Goal: Task Accomplishment & Management: Manage account settings

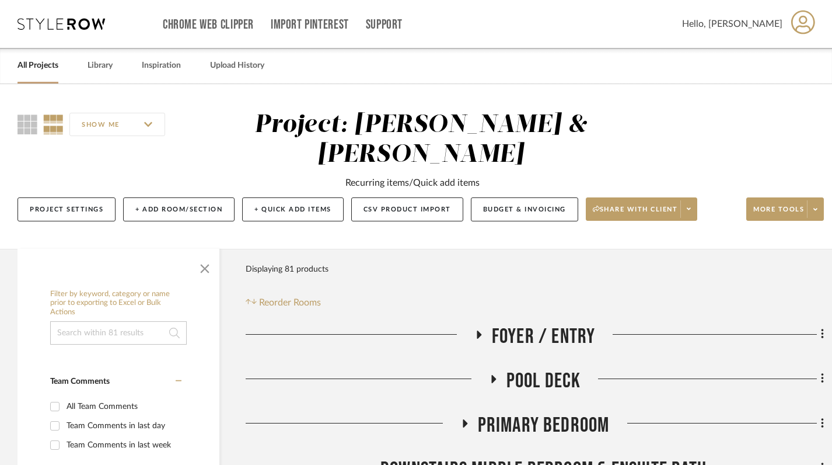
click at [41, 63] on link "All Projects" at bounding box center [38, 66] width 41 height 16
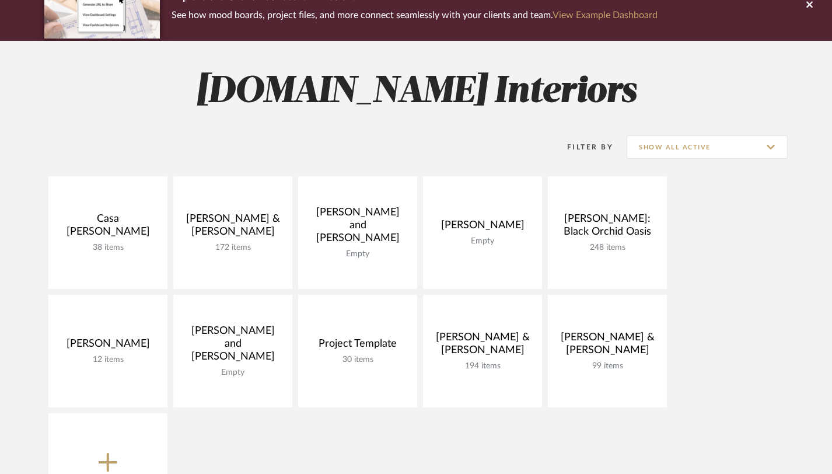
scroll to position [141, 0]
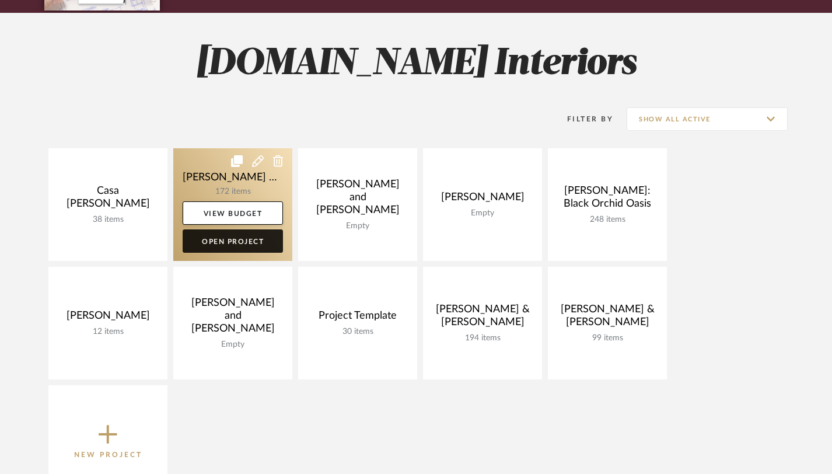
click at [226, 241] on link "Open Project" at bounding box center [233, 240] width 100 height 23
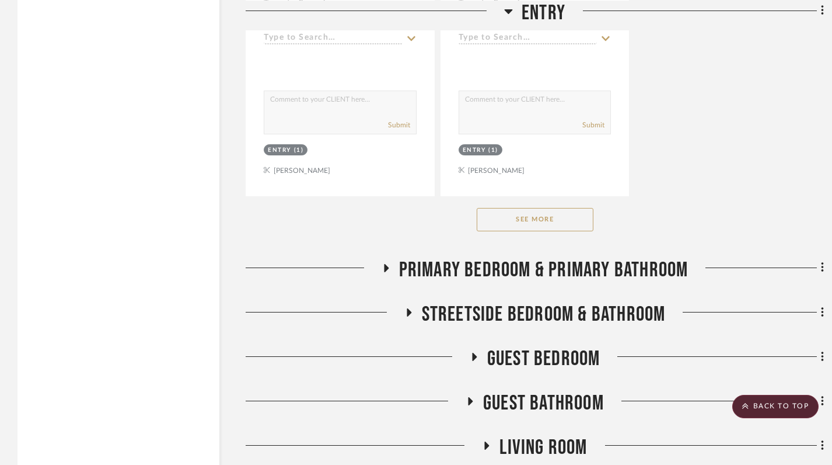
scroll to position [1722, 0]
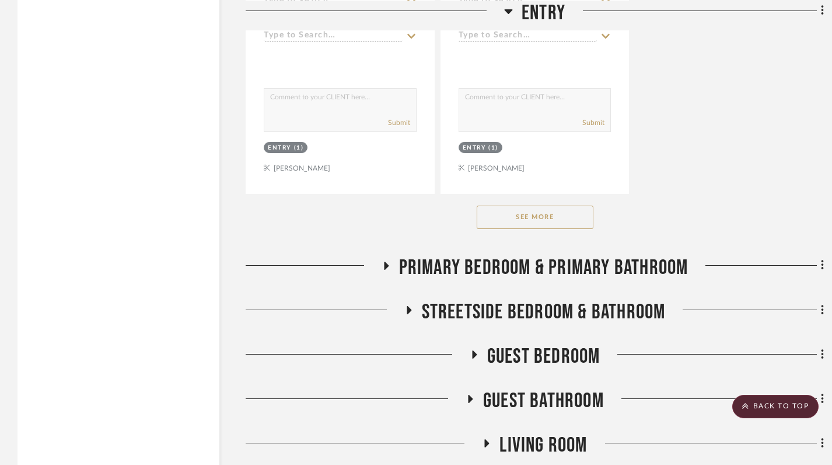
click at [547, 212] on button "See More" at bounding box center [535, 216] width 117 height 23
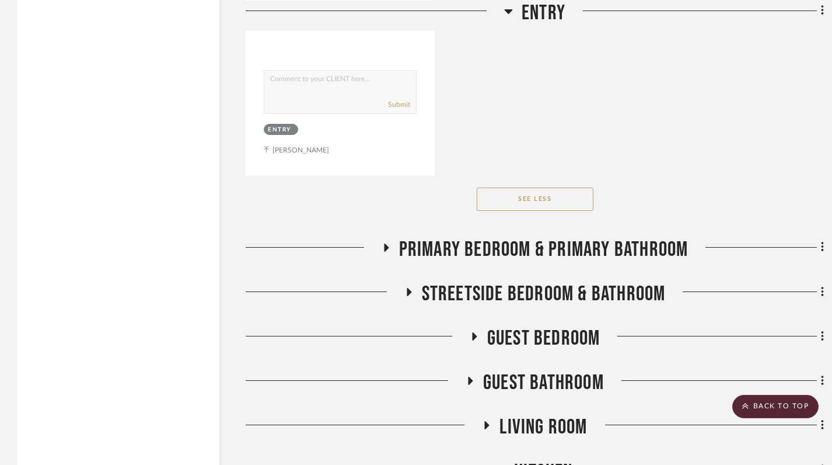
scroll to position [4849, 0]
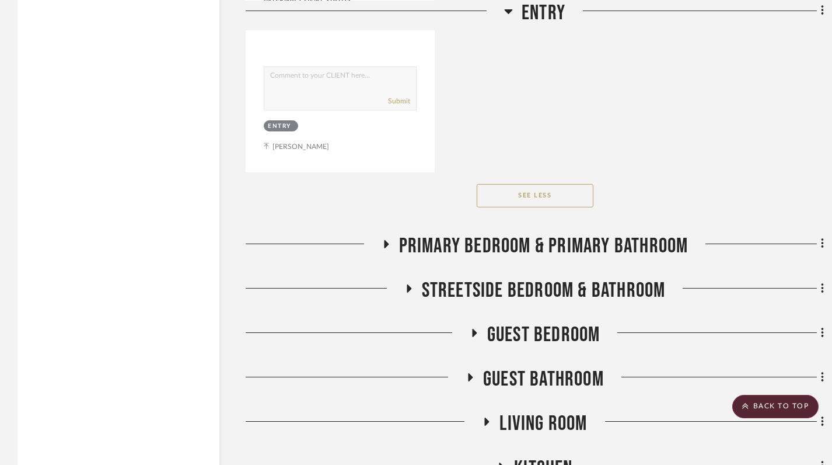
click at [389, 242] on icon at bounding box center [386, 243] width 14 height 9
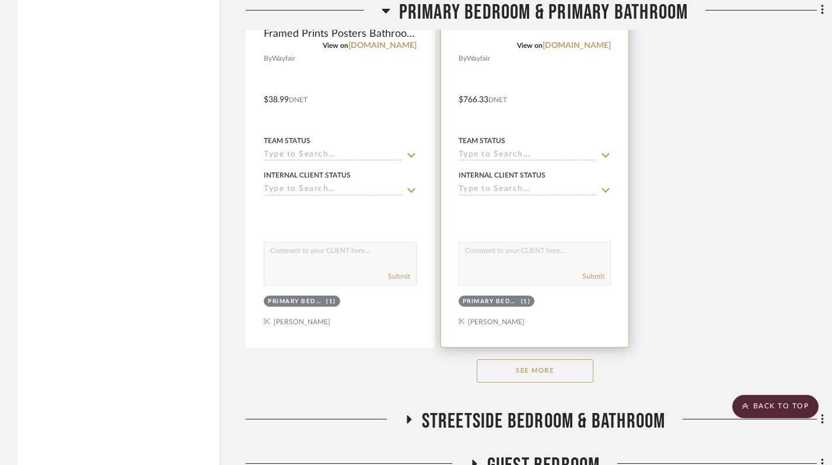
scroll to position [6327, 0]
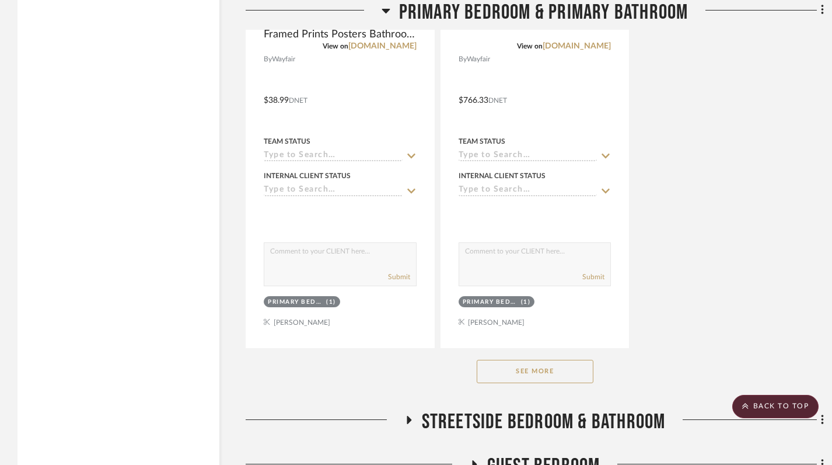
click at [512, 371] on button "See More" at bounding box center [535, 371] width 117 height 23
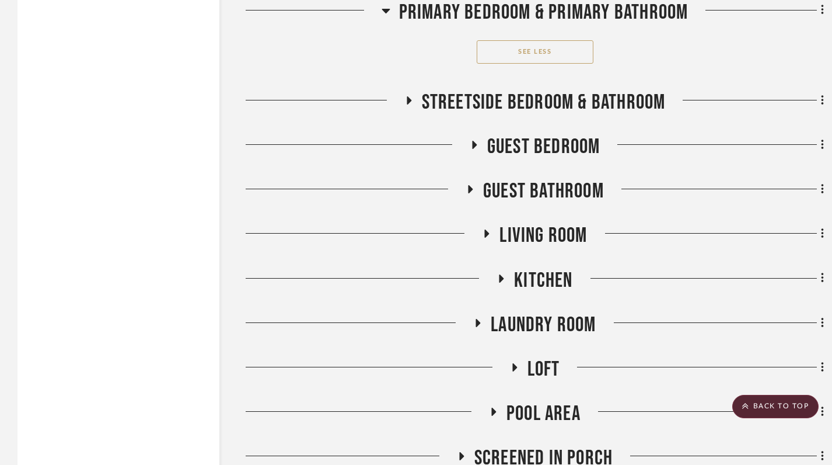
scroll to position [10795, 0]
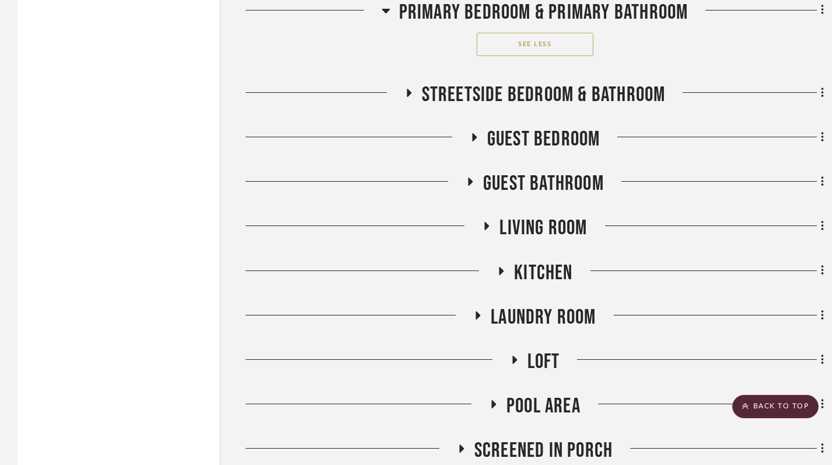
click at [411, 95] on icon at bounding box center [409, 92] width 14 height 9
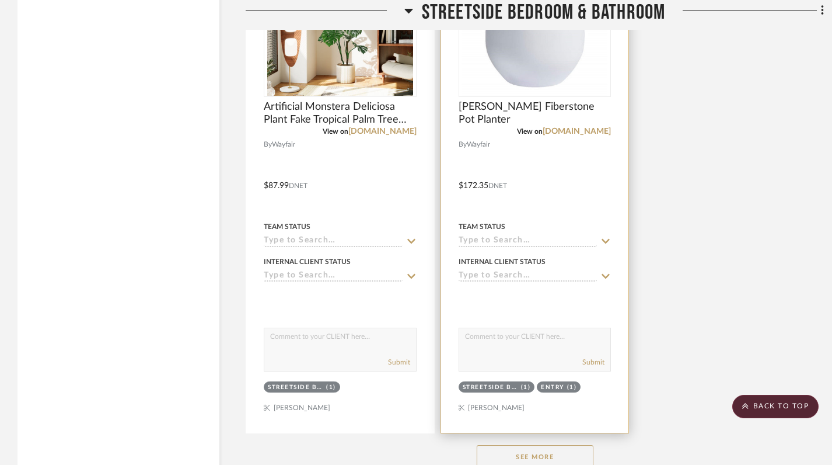
scroll to position [12107, 0]
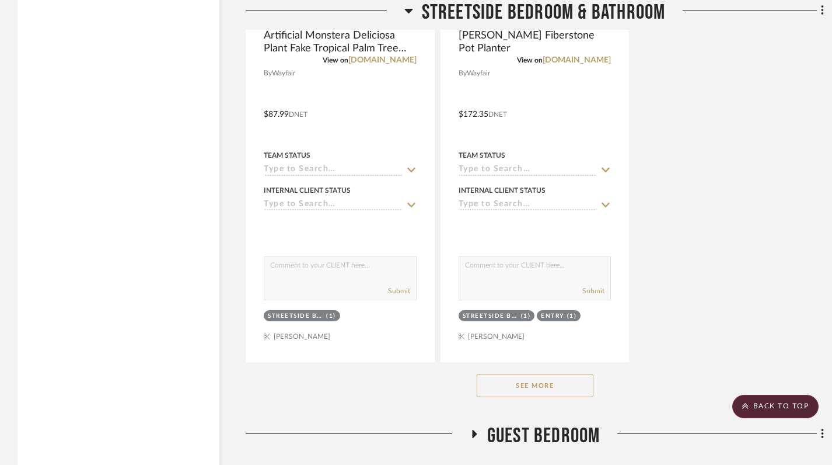
click at [510, 389] on button "See More" at bounding box center [535, 385] width 117 height 23
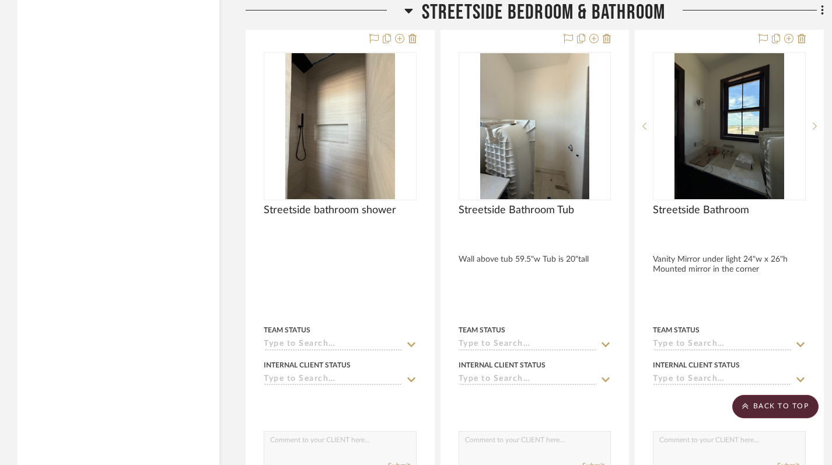
scroll to position [16592, 0]
click at [410, 12] on icon at bounding box center [408, 11] width 9 height 14
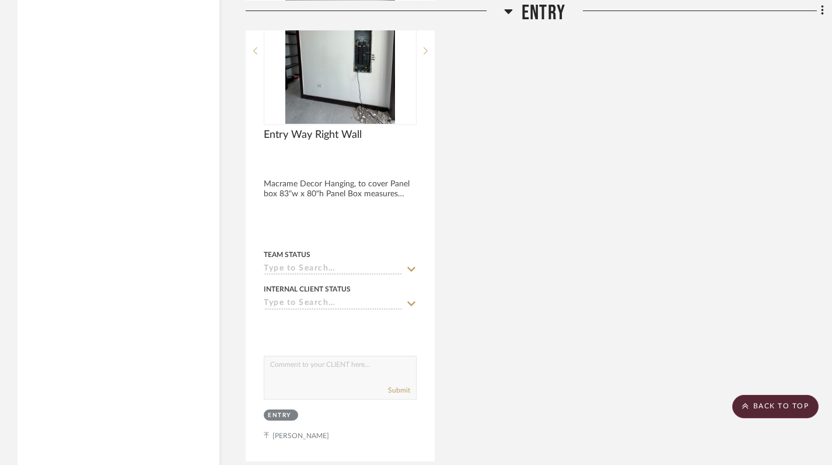
scroll to position [4555, 0]
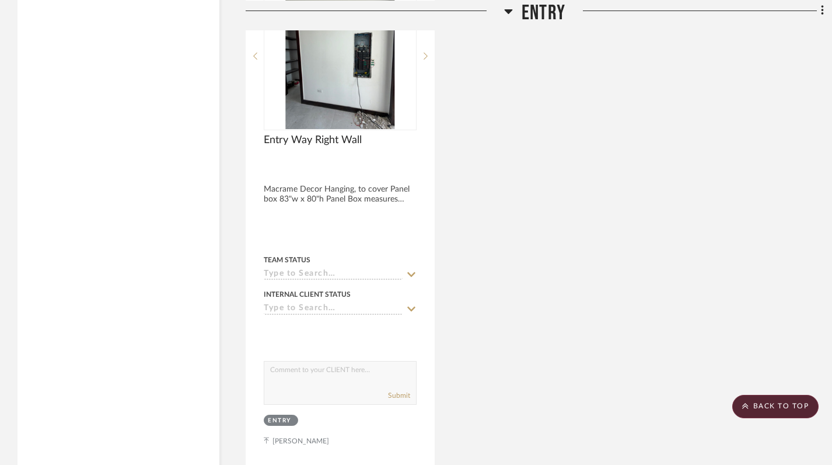
click at [508, 8] on icon at bounding box center [508, 11] width 9 height 14
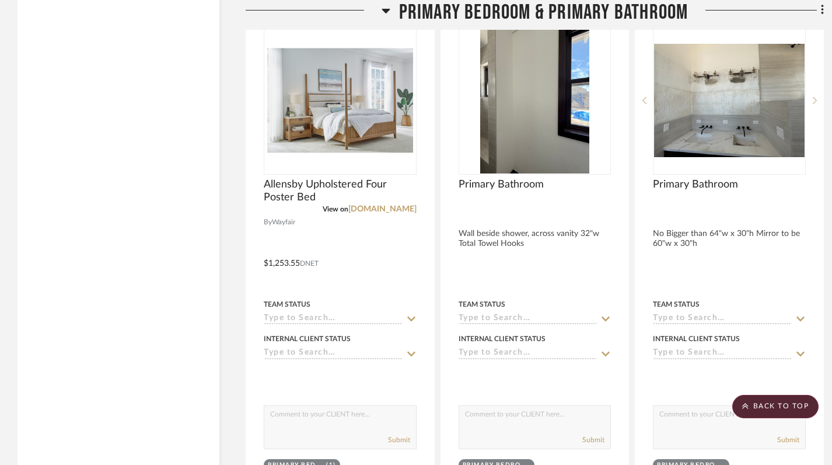
click at [385, 6] on icon at bounding box center [386, 11] width 9 height 14
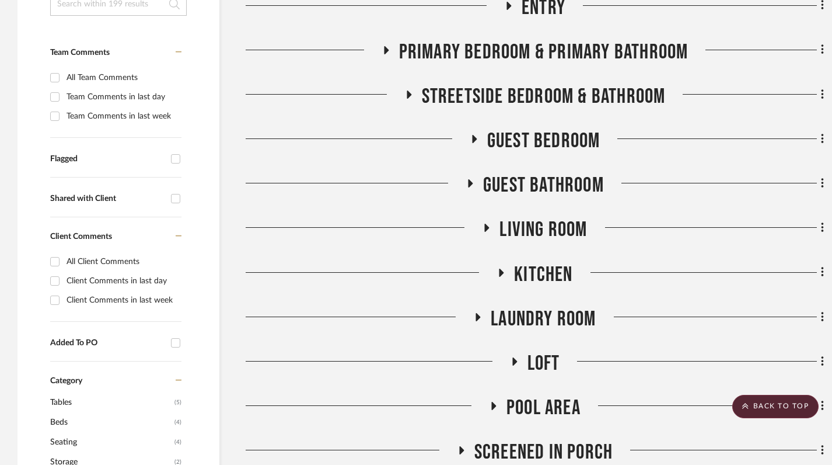
scroll to position [298, 0]
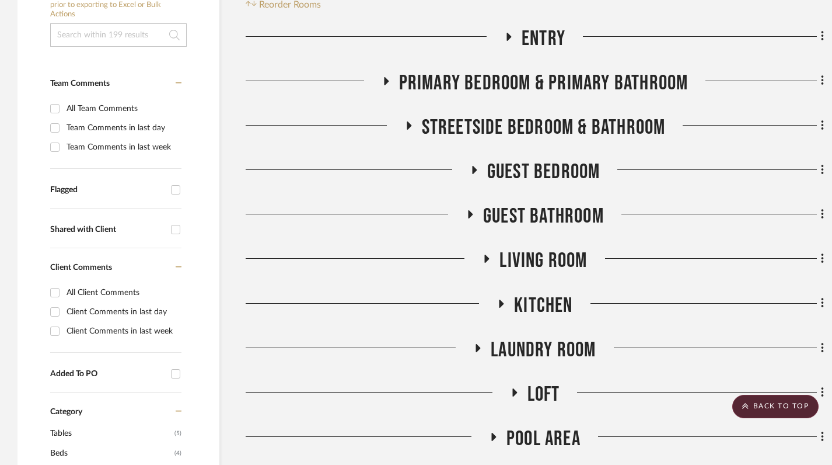
click at [468, 166] on icon at bounding box center [474, 170] width 14 height 9
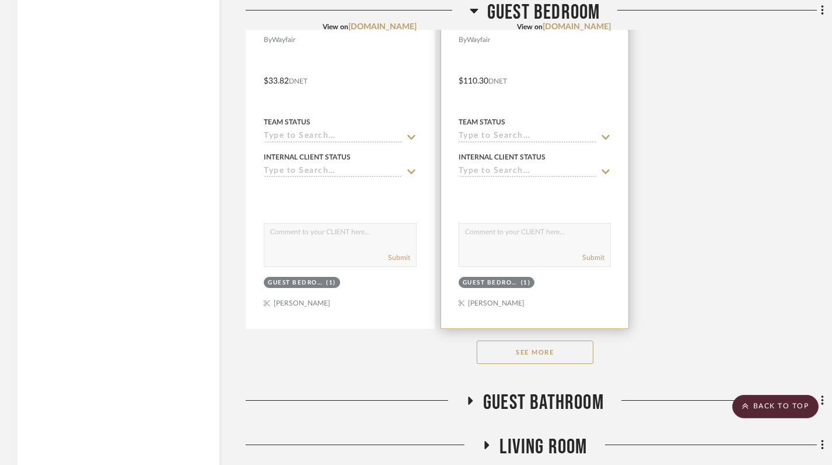
scroll to position [1740, 0]
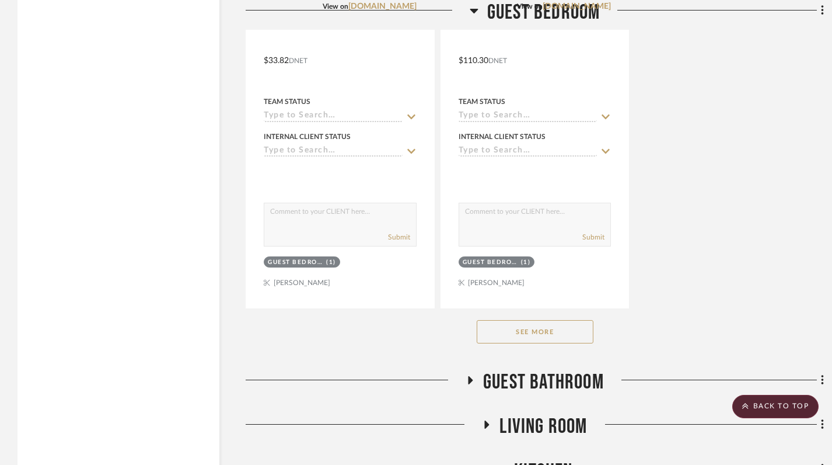
click at [528, 326] on button "See More" at bounding box center [535, 331] width 117 height 23
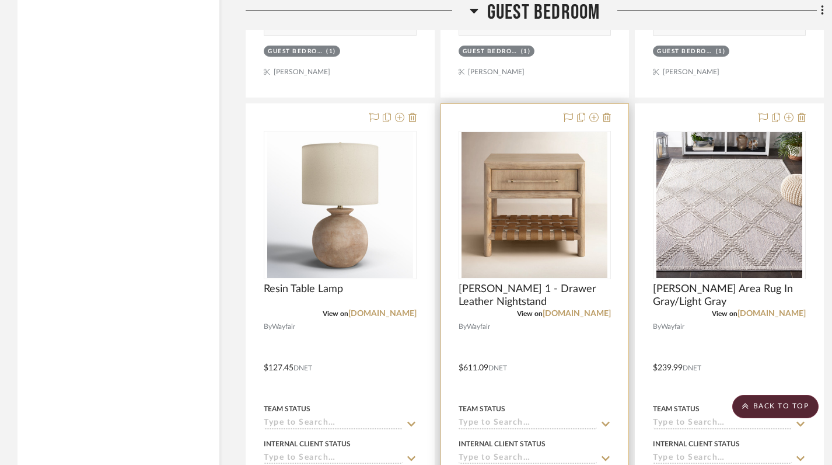
scroll to position [1927, 0]
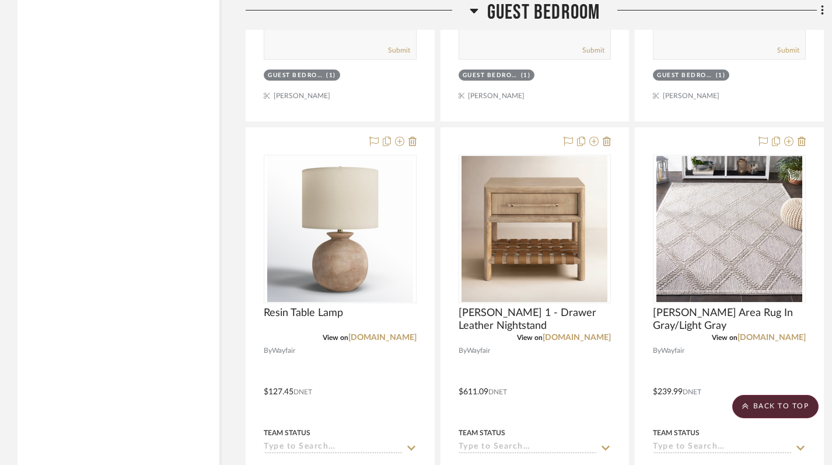
click at [476, 9] on icon at bounding box center [474, 11] width 8 height 5
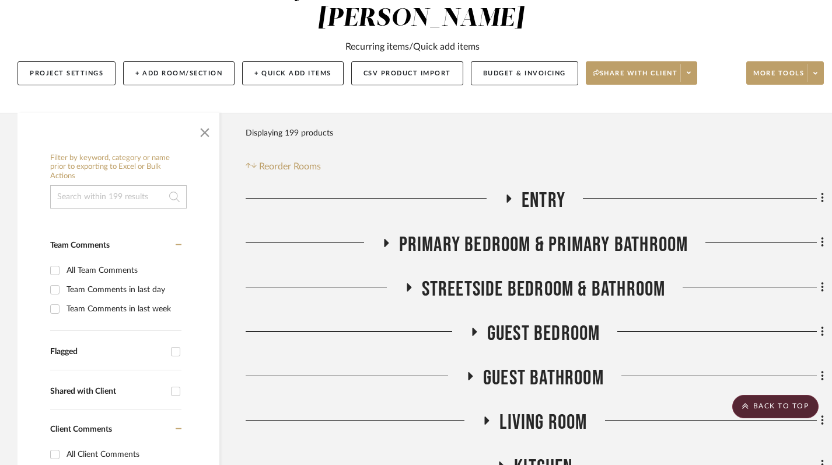
scroll to position [132, 0]
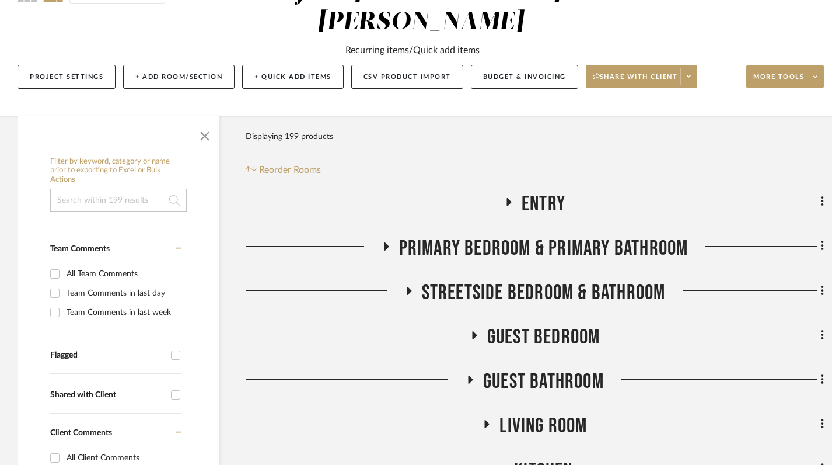
click at [511, 196] on h3 "Entry" at bounding box center [534, 203] width 61 height 25
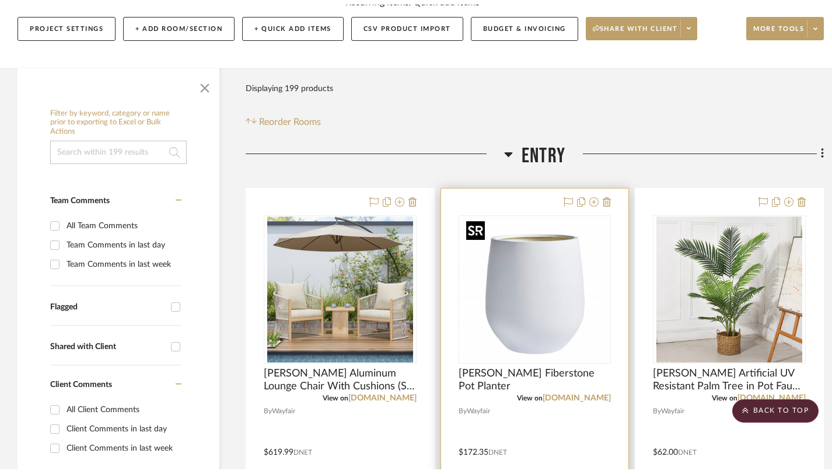
scroll to position [0, 0]
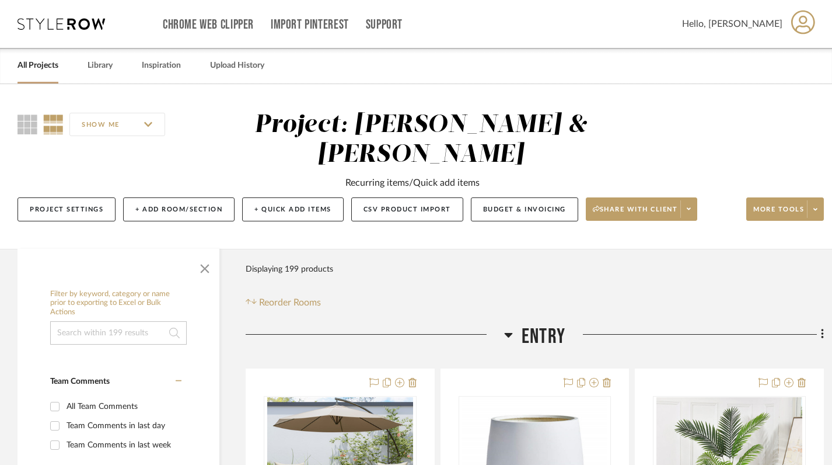
click at [36, 69] on link "All Projects" at bounding box center [38, 66] width 41 height 16
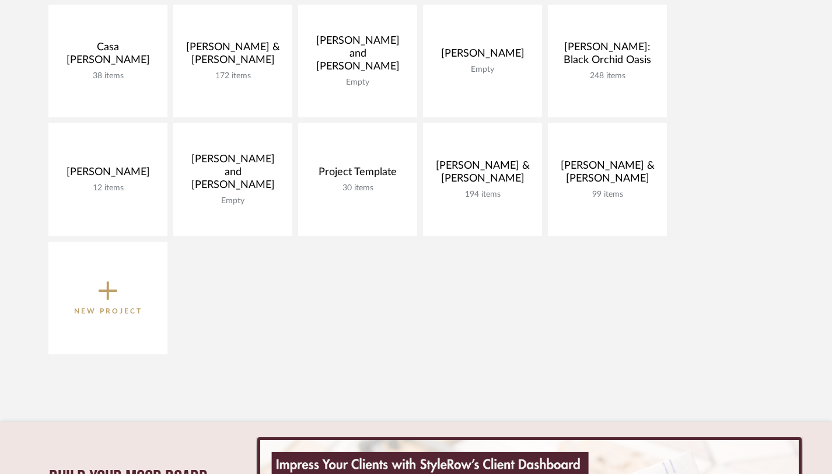
scroll to position [287, 0]
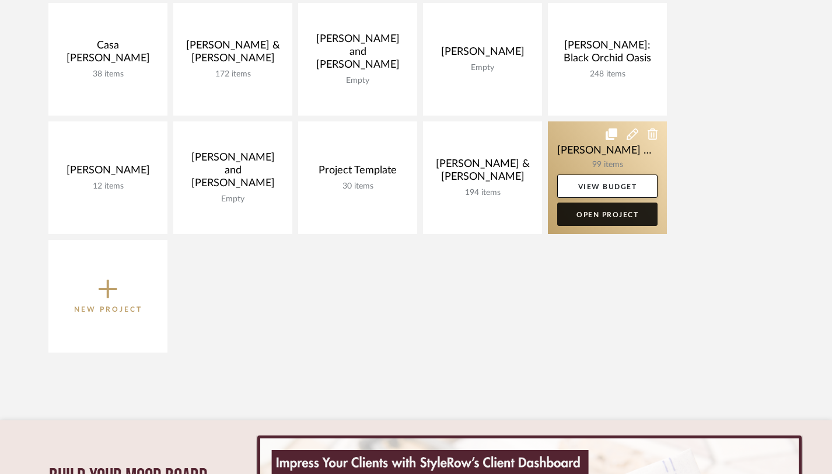
click at [607, 211] on link "Open Project" at bounding box center [607, 214] width 100 height 23
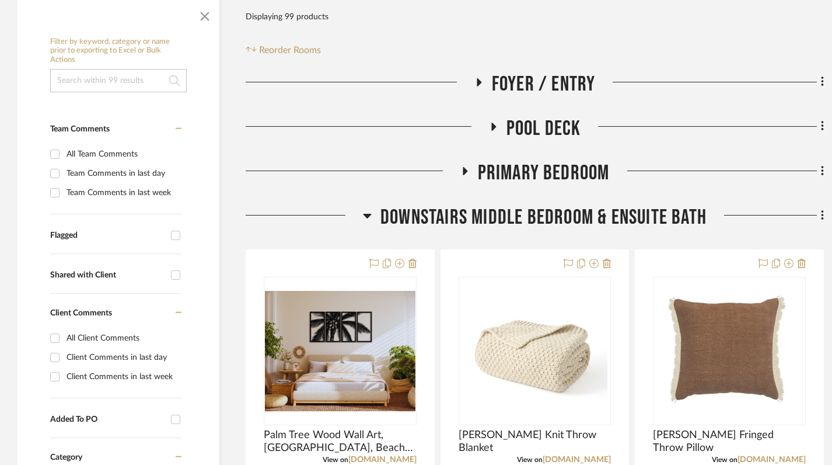
scroll to position [315, 0]
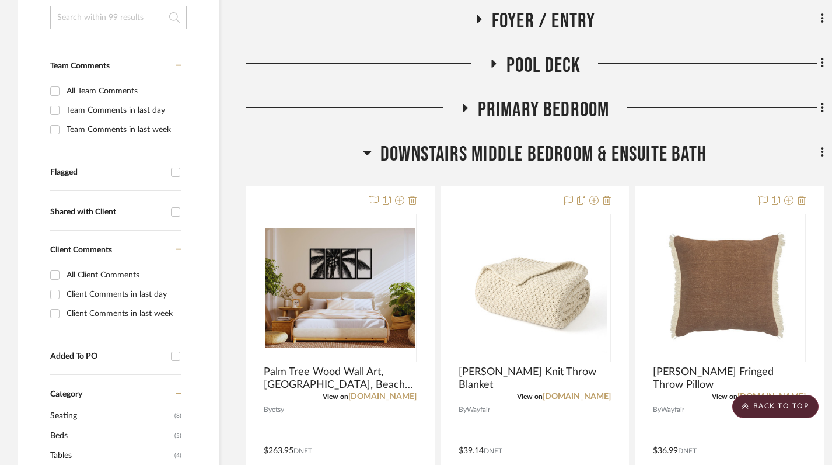
click at [372, 142] on h3 "Downstairs Middle Bedroom & Ensuite Bath" at bounding box center [535, 154] width 344 height 25
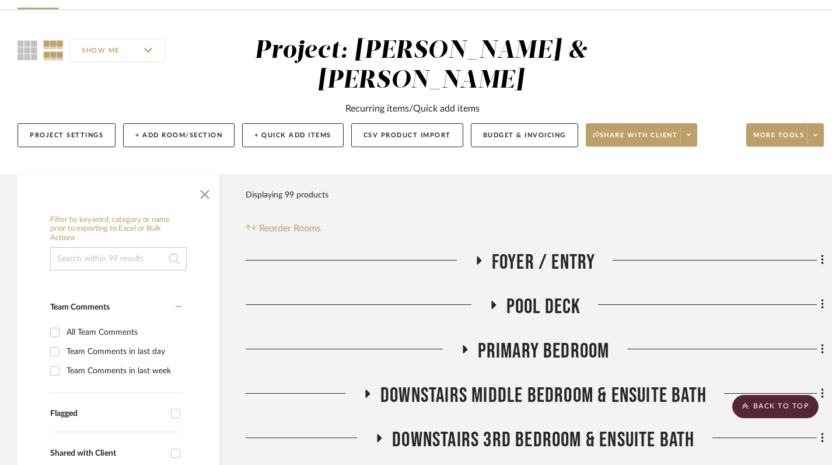
scroll to position [60, 0]
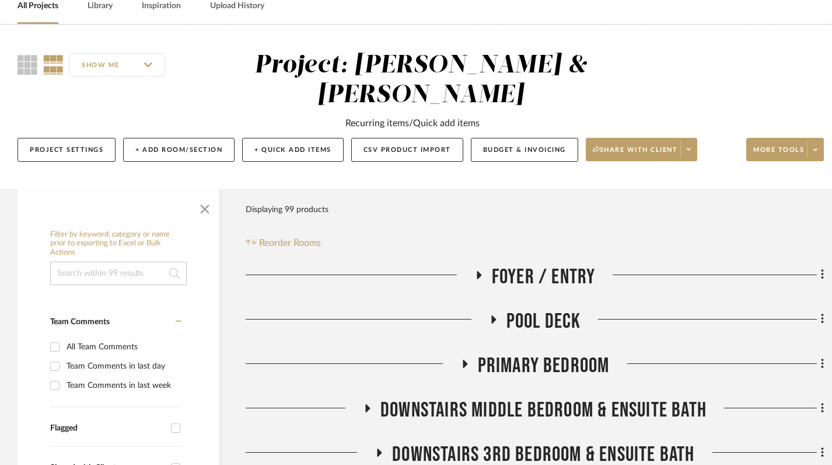
click at [480, 271] on icon at bounding box center [479, 275] width 5 height 8
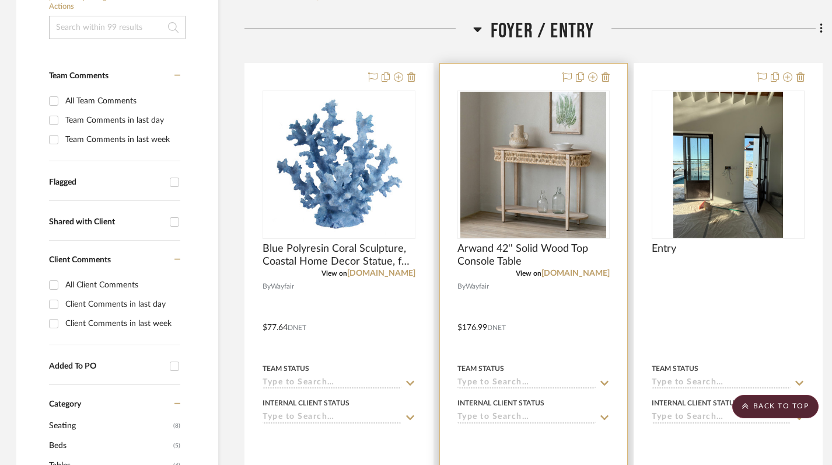
scroll to position [309, 1]
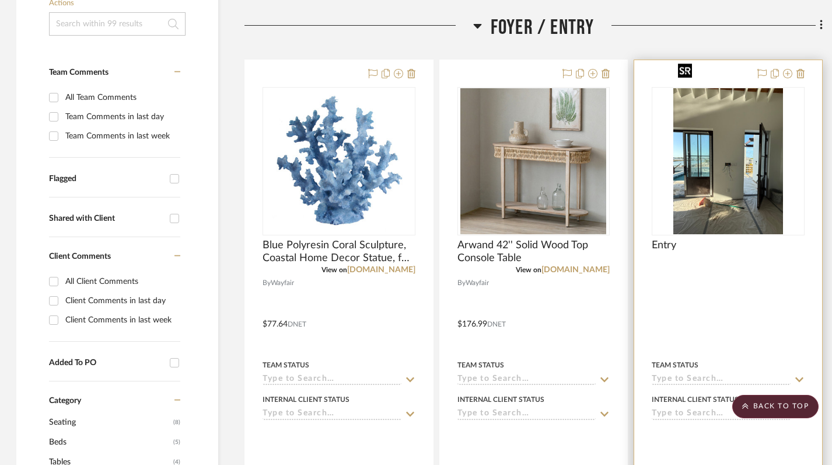
click at [751, 152] on img "0" at bounding box center [729, 161] width 110 height 146
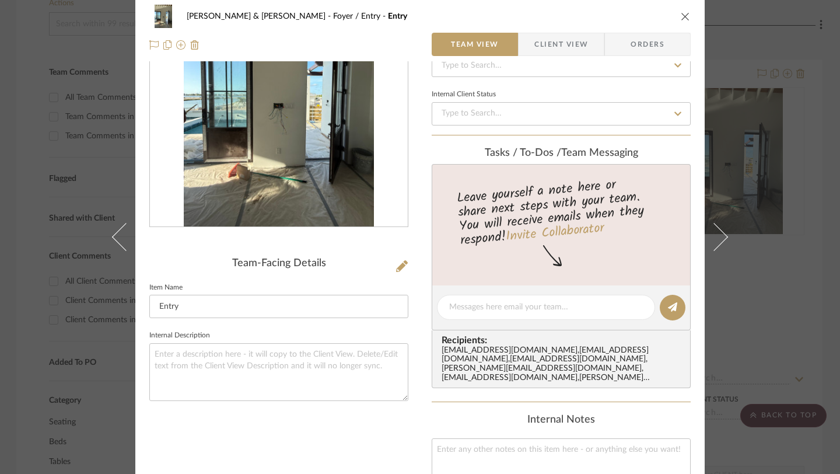
scroll to position [0, 0]
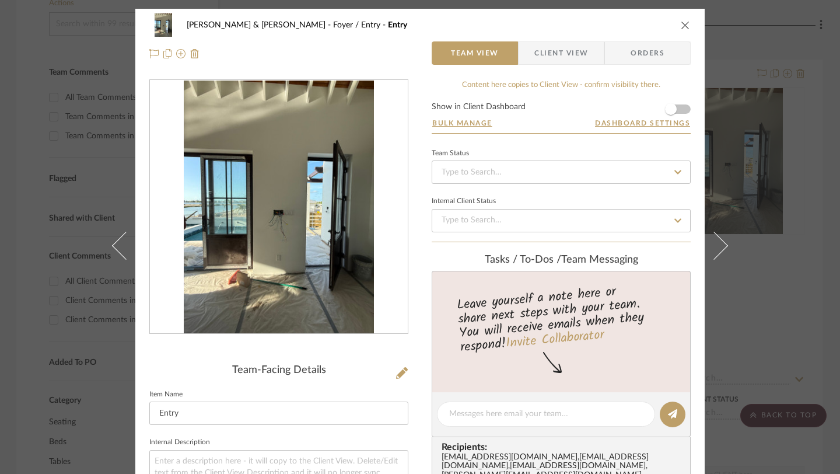
click at [683, 28] on icon "close" at bounding box center [685, 24] width 9 height 9
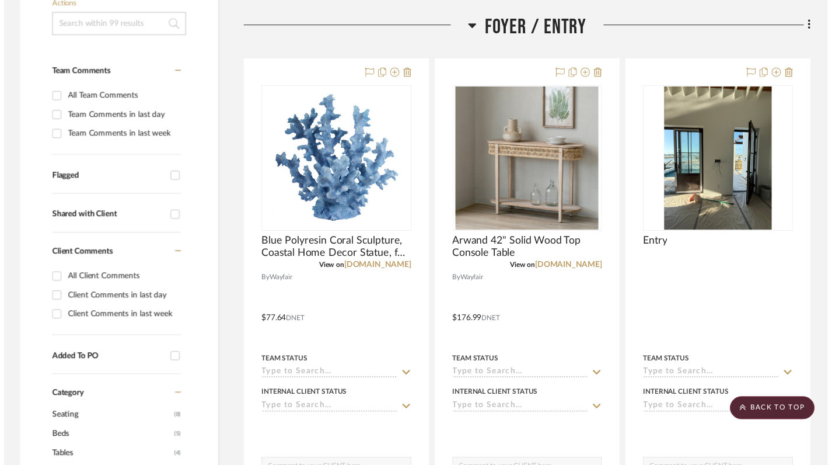
scroll to position [309, 1]
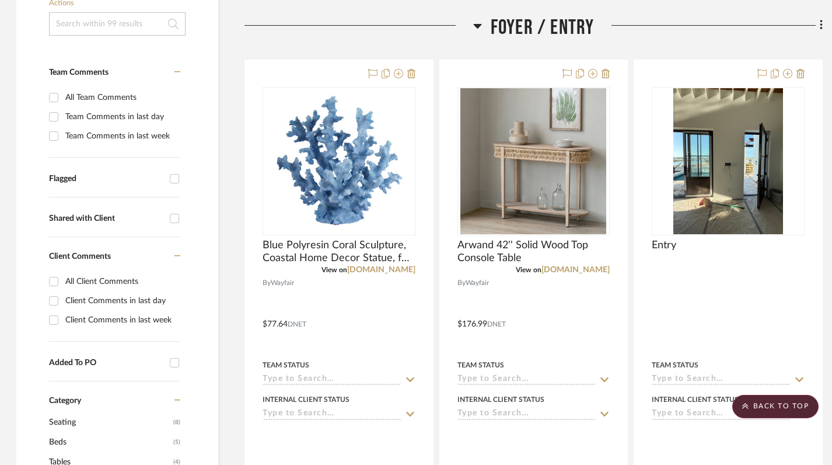
click at [476, 24] on icon at bounding box center [477, 26] width 8 height 5
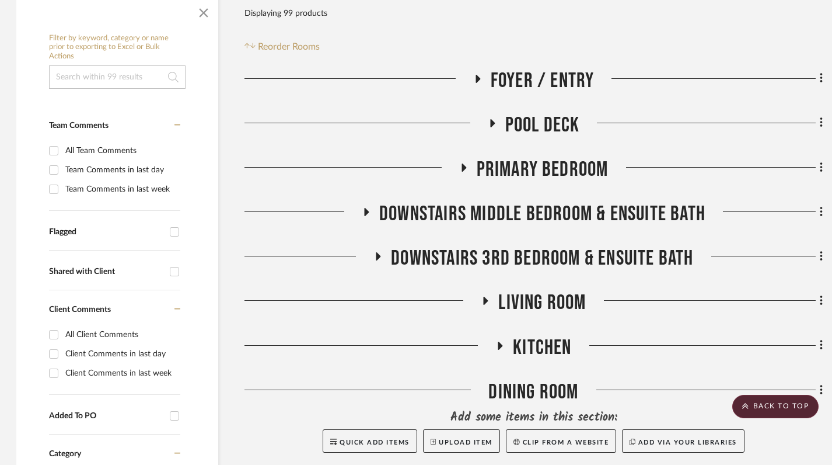
scroll to position [253, 1]
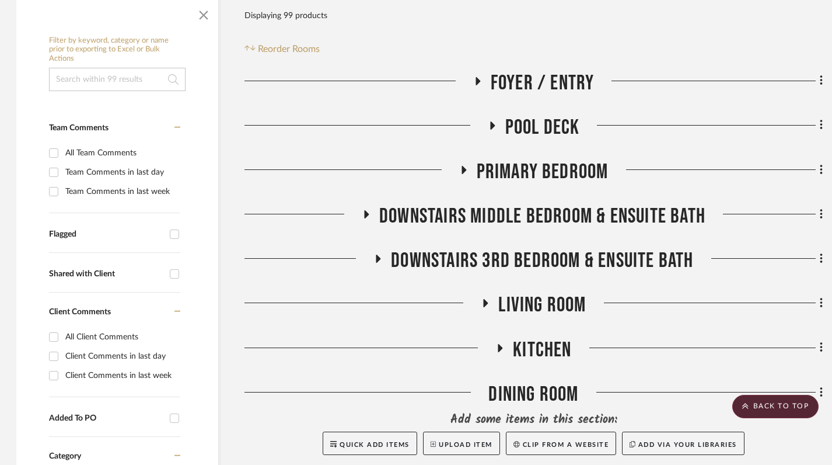
click at [494, 343] on icon at bounding box center [500, 347] width 14 height 9
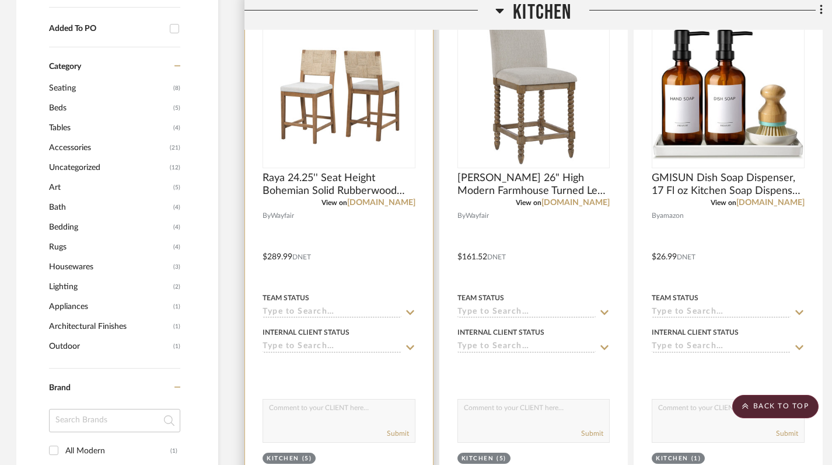
scroll to position [669, 1]
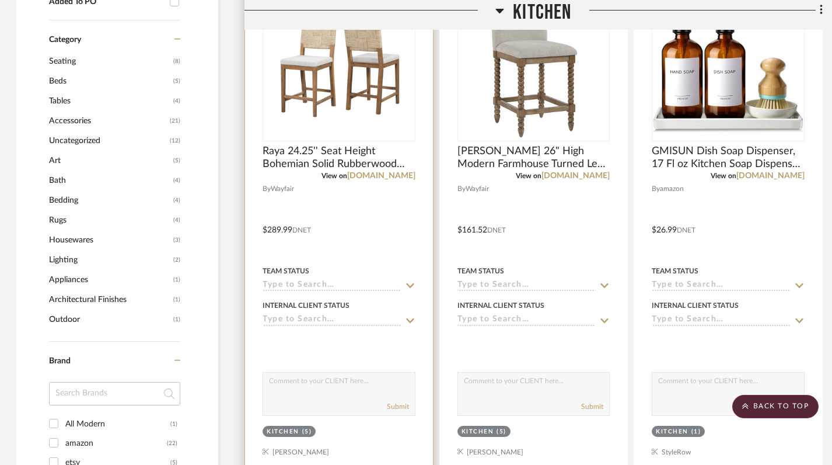
click at [299, 427] on div "Kitchen (5)" at bounding box center [289, 431] width 45 height 9
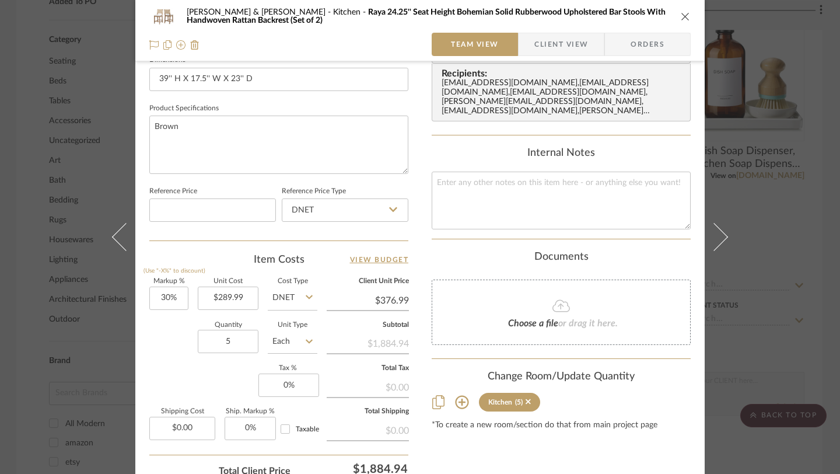
scroll to position [539, 0]
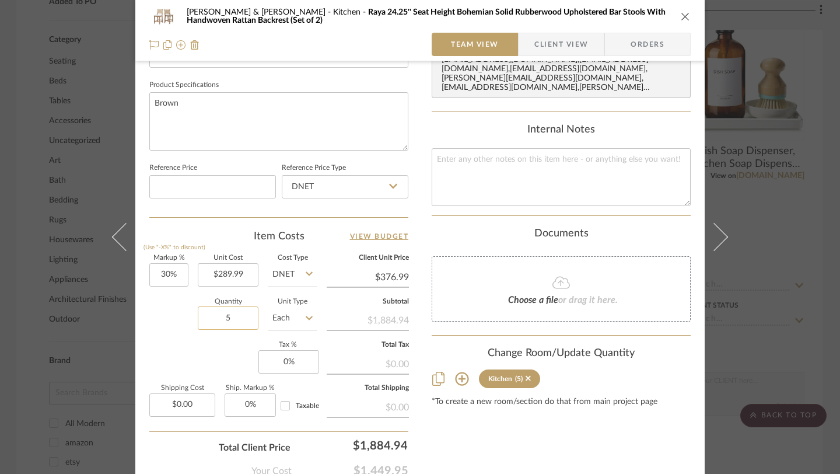
click at [240, 319] on input "5" at bounding box center [228, 317] width 61 height 23
type input "3"
click at [592, 430] on div "Content here copies to Client View - confirm visibility there. Show in Client D…" at bounding box center [561, 21] width 259 height 961
click at [681, 21] on button "close" at bounding box center [686, 16] width 11 height 11
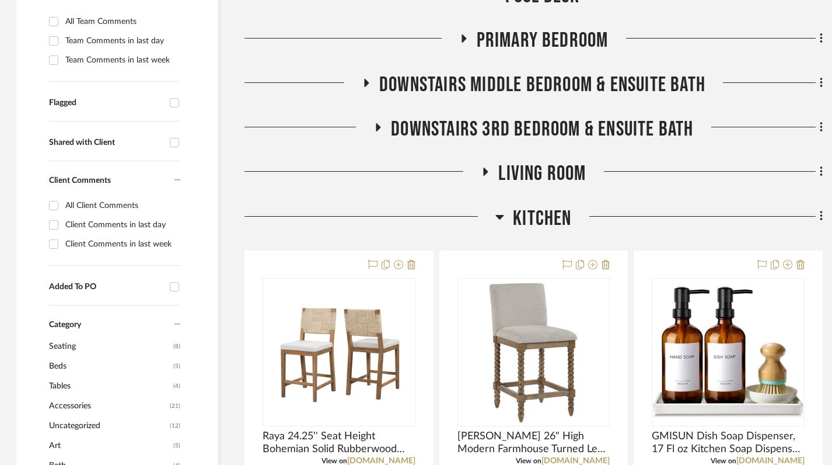
scroll to position [390, 1]
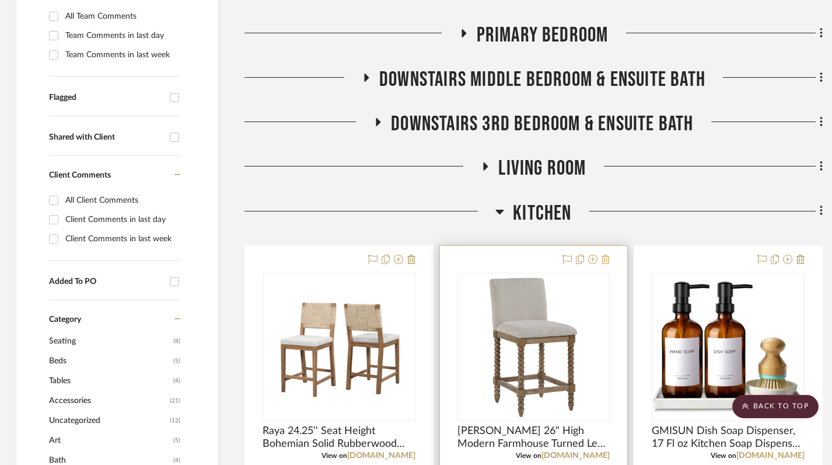
click at [609, 254] on icon at bounding box center [606, 258] width 8 height 9
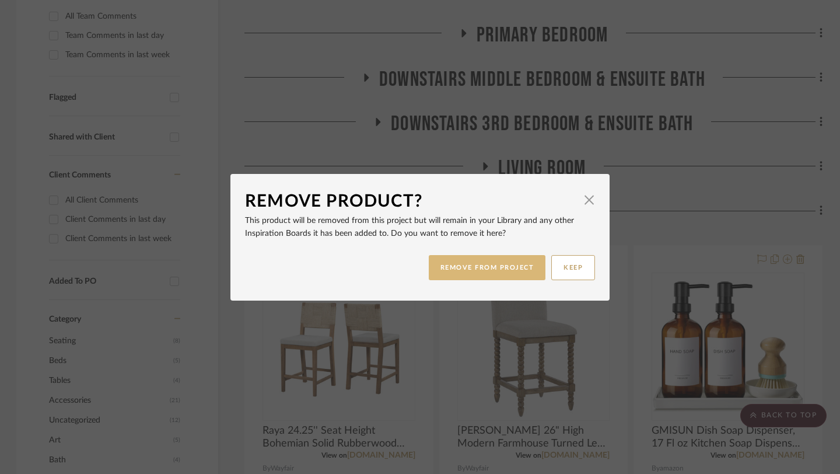
click at [485, 270] on button "REMOVE FROM PROJECT" at bounding box center [487, 267] width 117 height 25
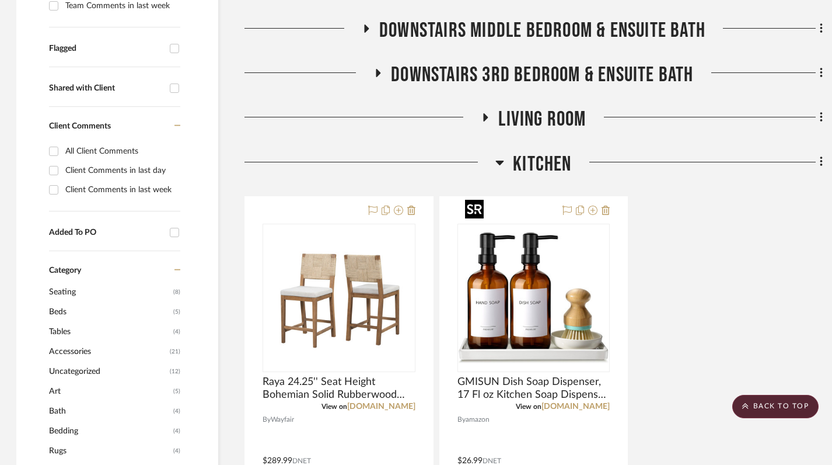
scroll to position [303, 1]
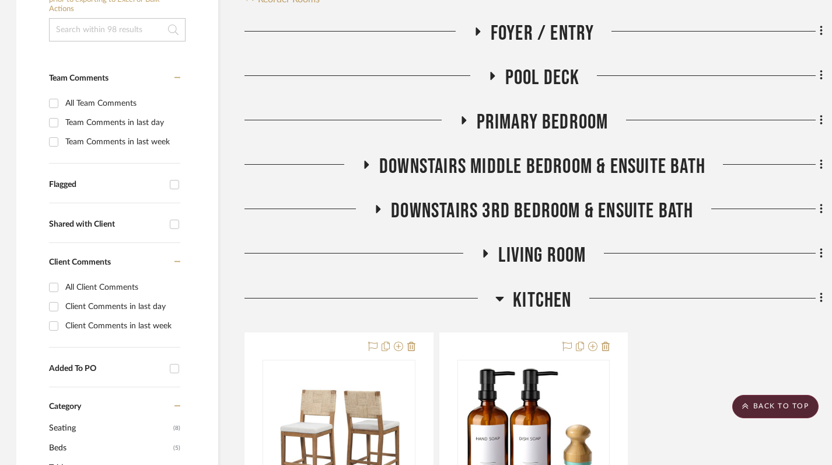
click at [496, 291] on icon at bounding box center [500, 298] width 9 height 14
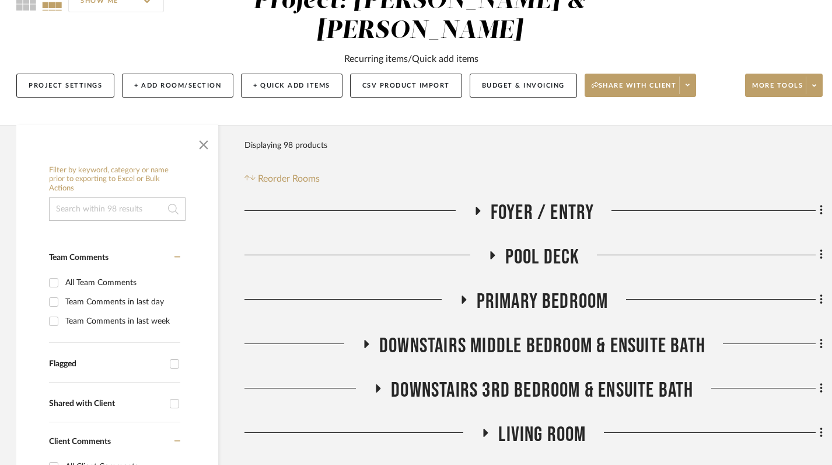
scroll to position [124, 1]
